Goal: Information Seeking & Learning: Learn about a topic

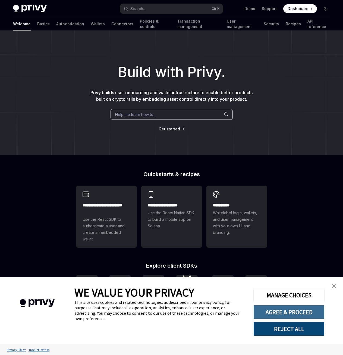
click at [280, 316] on button "AGREE & PROCEED" at bounding box center [289, 312] width 71 height 14
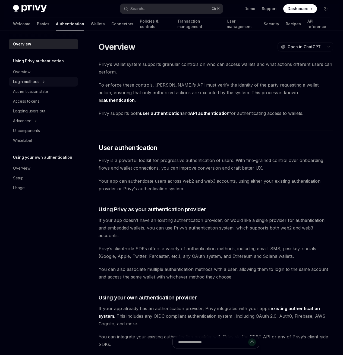
click at [47, 81] on div "Login methods" at bounding box center [44, 82] width 70 height 10
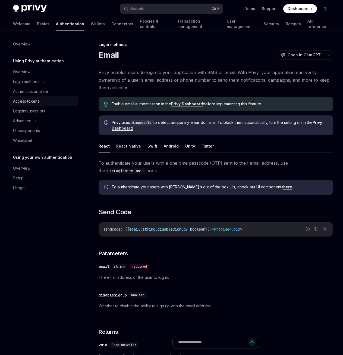
click at [35, 101] on div "Access tokens" at bounding box center [26, 101] width 26 height 7
type textarea "*"
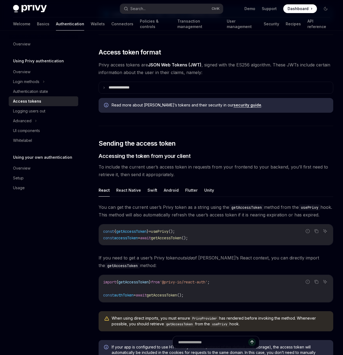
scroll to position [103, 0]
click at [213, 344] on input "text" at bounding box center [213, 342] width 96 height 12
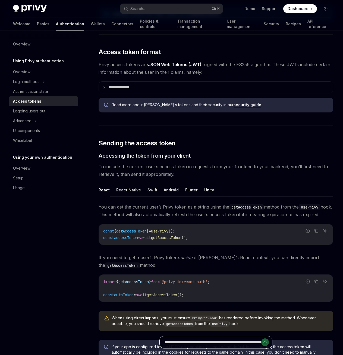
scroll to position [0, 120]
type input "**********"
type textarea "*"
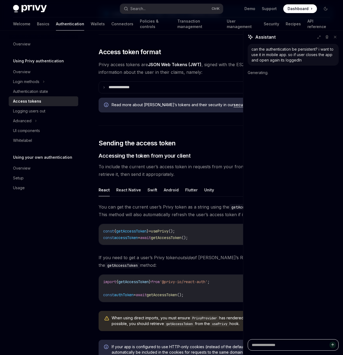
scroll to position [0, 0]
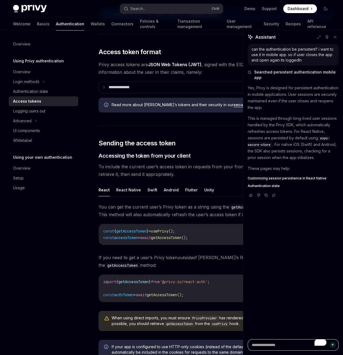
type textarea "*"
